Goal: Task Accomplishment & Management: Manage account settings

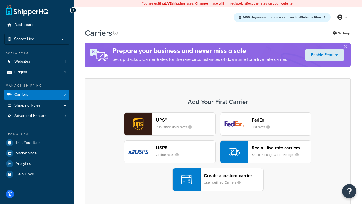
click at [218, 152] on div "UPS® Published daily rates FedEx List rates USPS Online rates See all live rate…" at bounding box center [218, 151] width 254 height 79
click at [282, 120] on header "FedEx" at bounding box center [281, 119] width 59 height 5
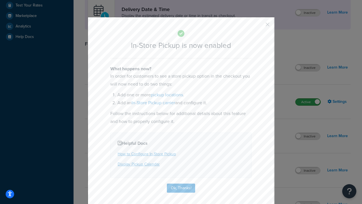
scroll to position [159, 0]
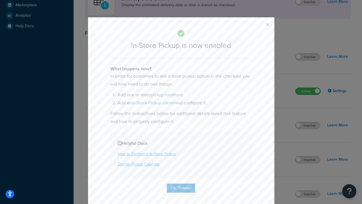
click at [259, 26] on button "button" at bounding box center [259, 26] width 1 height 1
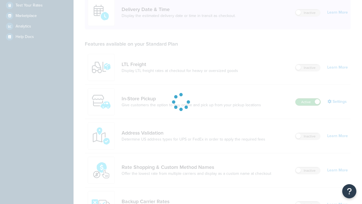
click at [308, 98] on label "Active" at bounding box center [308, 101] width 25 height 7
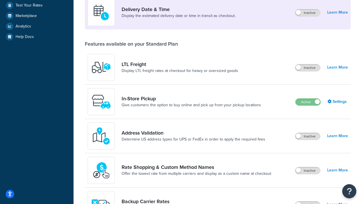
scroll to position [246, 0]
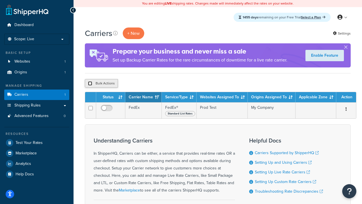
click at [90, 83] on input "checkbox" at bounding box center [90, 83] width 4 height 4
checkbox input "true"
click at [152, 83] on button "Delete" at bounding box center [151, 83] width 20 height 8
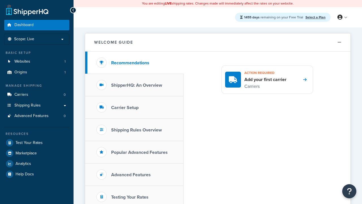
click at [342, 17] on icon at bounding box center [340, 17] width 5 height 5
click at [0, 0] on span "My Profile" at bounding box center [0, 0] width 0 height 0
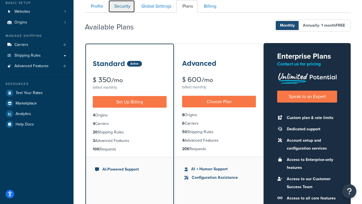
click at [122, 6] on link "Security" at bounding box center [121, 6] width 27 height 13
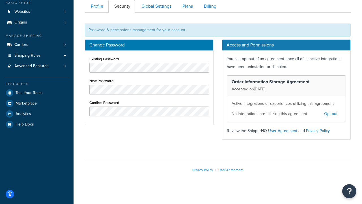
scroll to position [54, 0]
